Goal: Check status

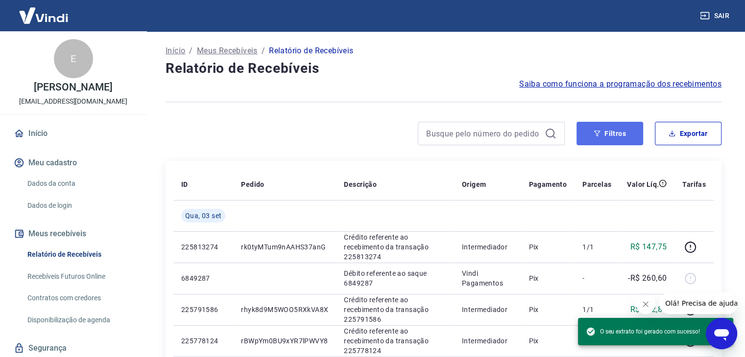
click at [629, 138] on button "Filtros" at bounding box center [609, 133] width 67 height 23
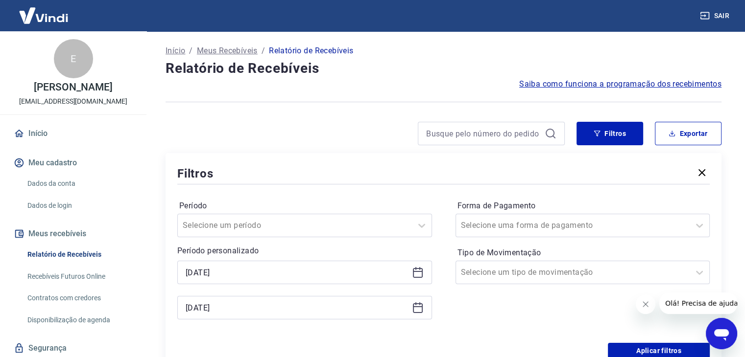
click at [422, 277] on icon at bounding box center [418, 273] width 12 height 12
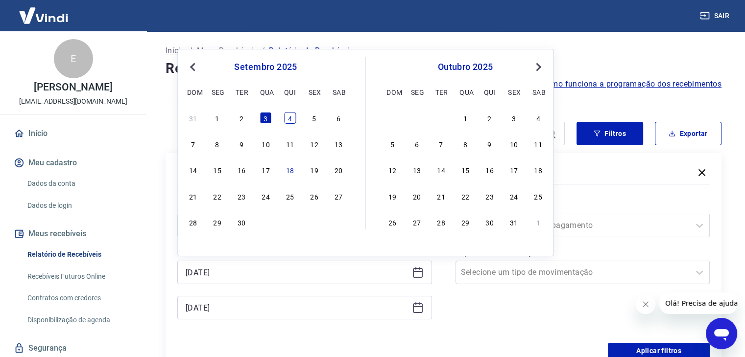
click at [293, 118] on div "4" at bounding box center [290, 118] width 12 height 12
type input "[DATE]"
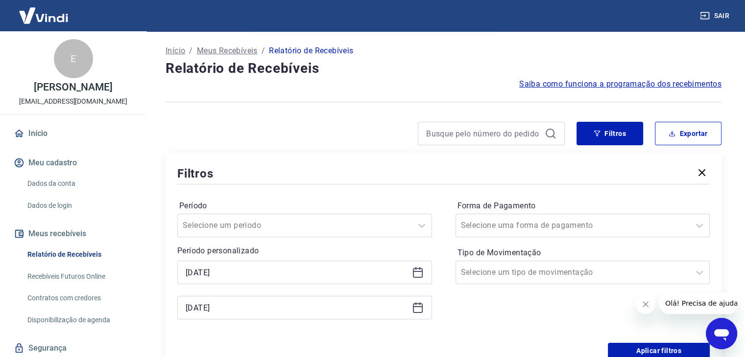
click at [423, 310] on icon at bounding box center [418, 308] width 12 height 12
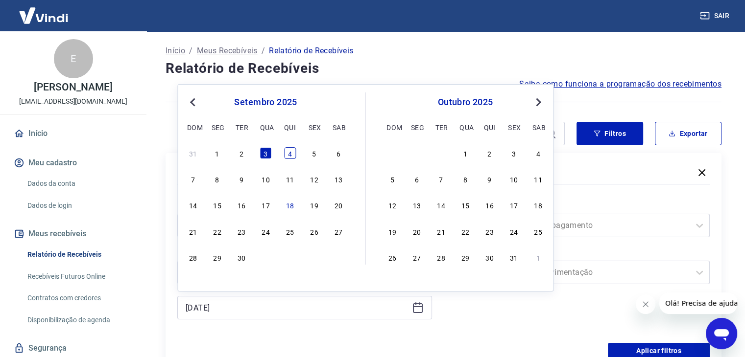
click at [290, 152] on div "4" at bounding box center [290, 153] width 12 height 12
type input "[DATE]"
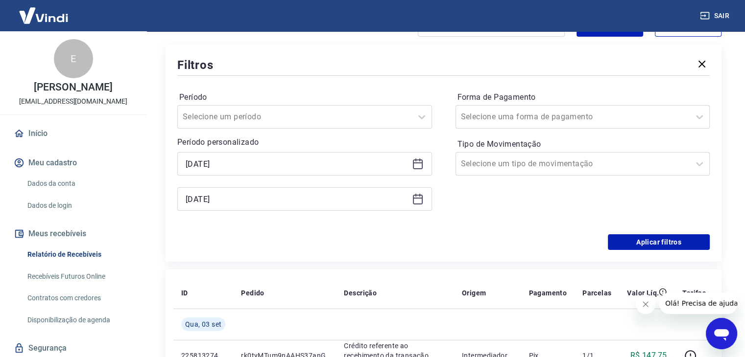
scroll to position [147, 0]
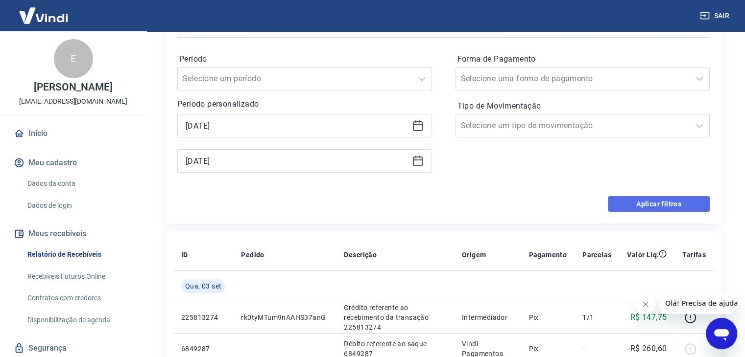
click at [642, 203] on button "Aplicar filtros" at bounding box center [658, 204] width 102 height 16
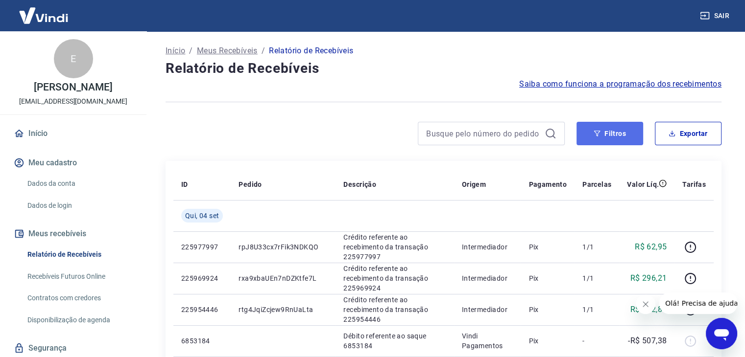
click at [633, 129] on button "Filtros" at bounding box center [609, 133] width 67 height 23
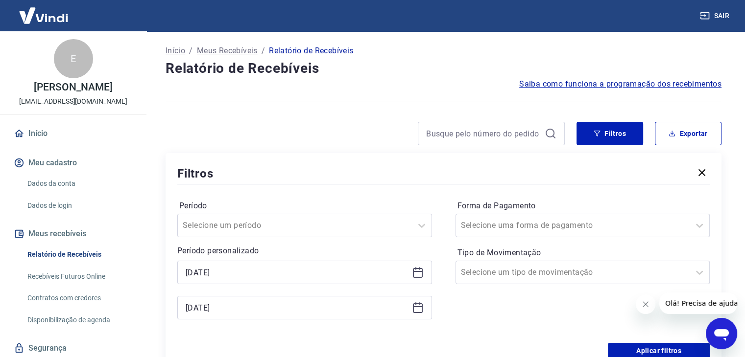
click at [699, 175] on icon "button" at bounding box center [701, 172] width 7 height 7
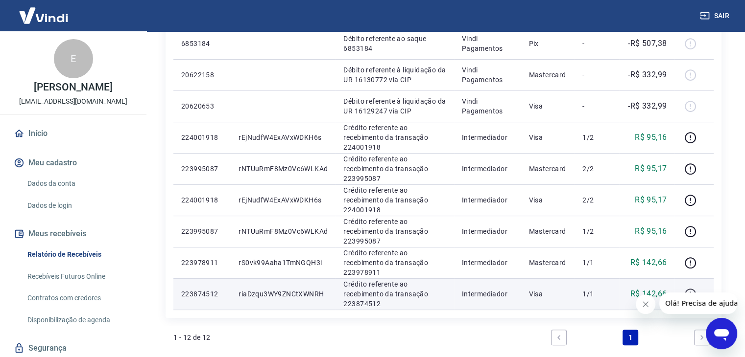
scroll to position [411, 0]
